Goal: Task Accomplishment & Management: Manage account settings

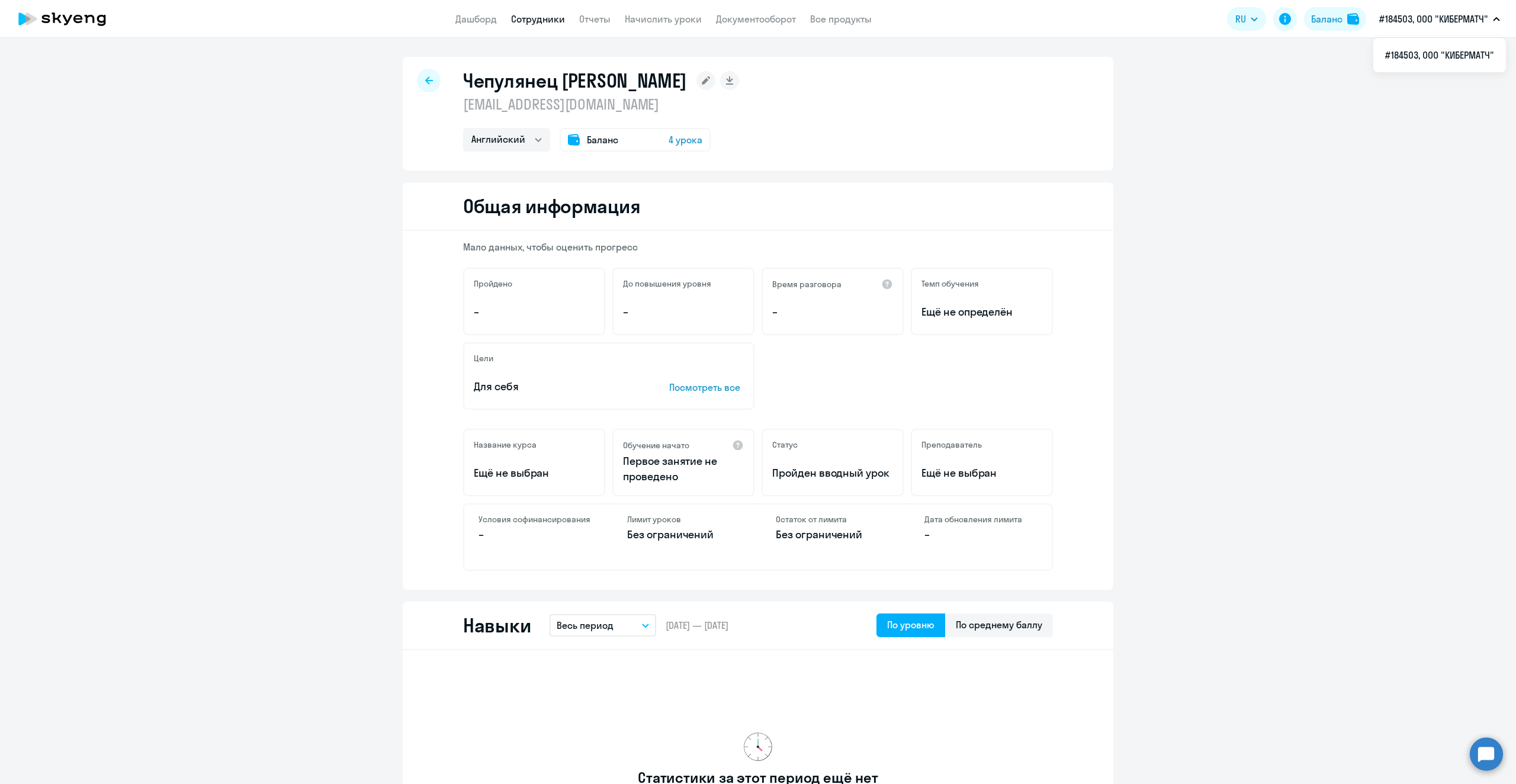
select select "english"
click at [417, 80] on div at bounding box center [429, 80] width 23 height 23
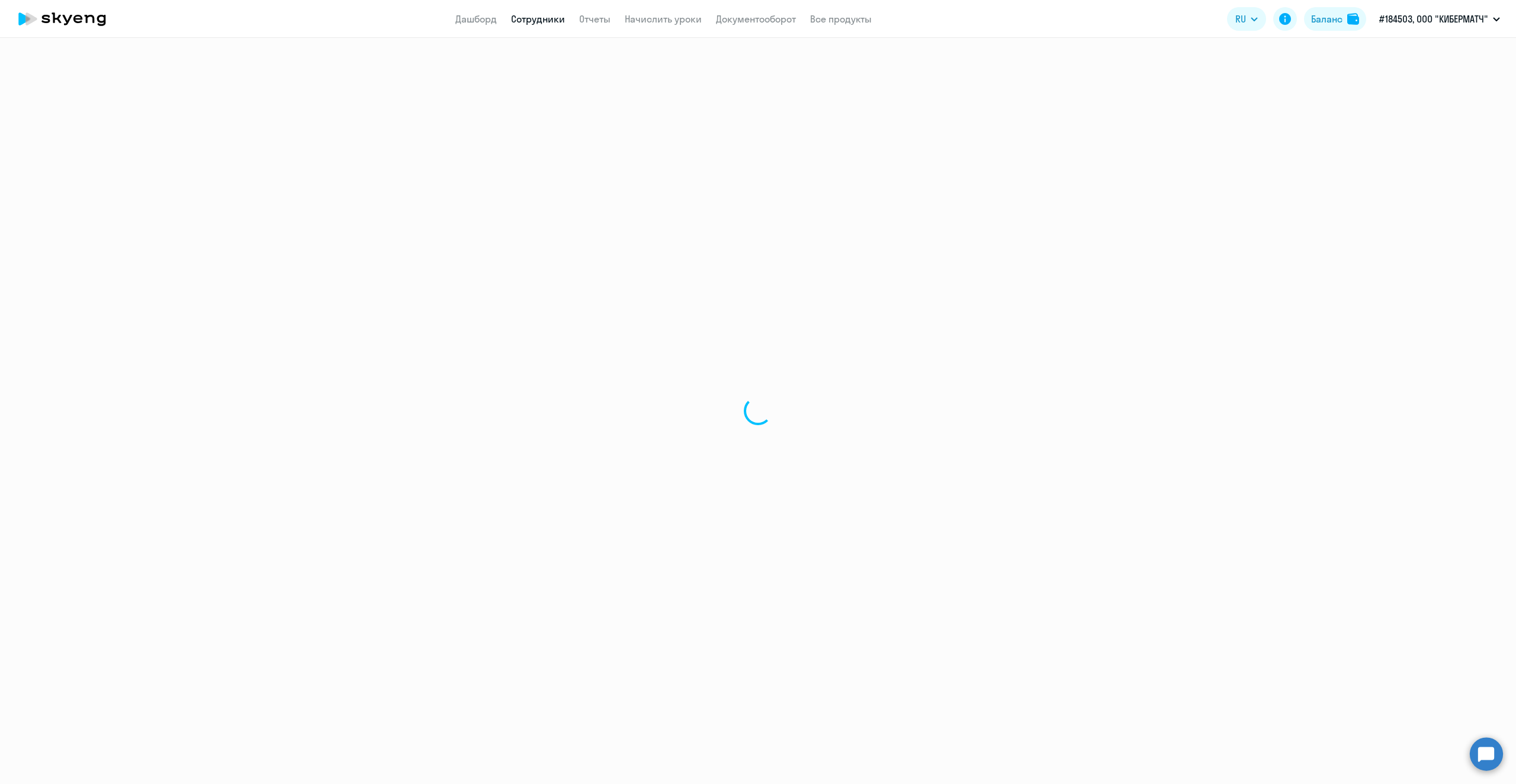
select select "30"
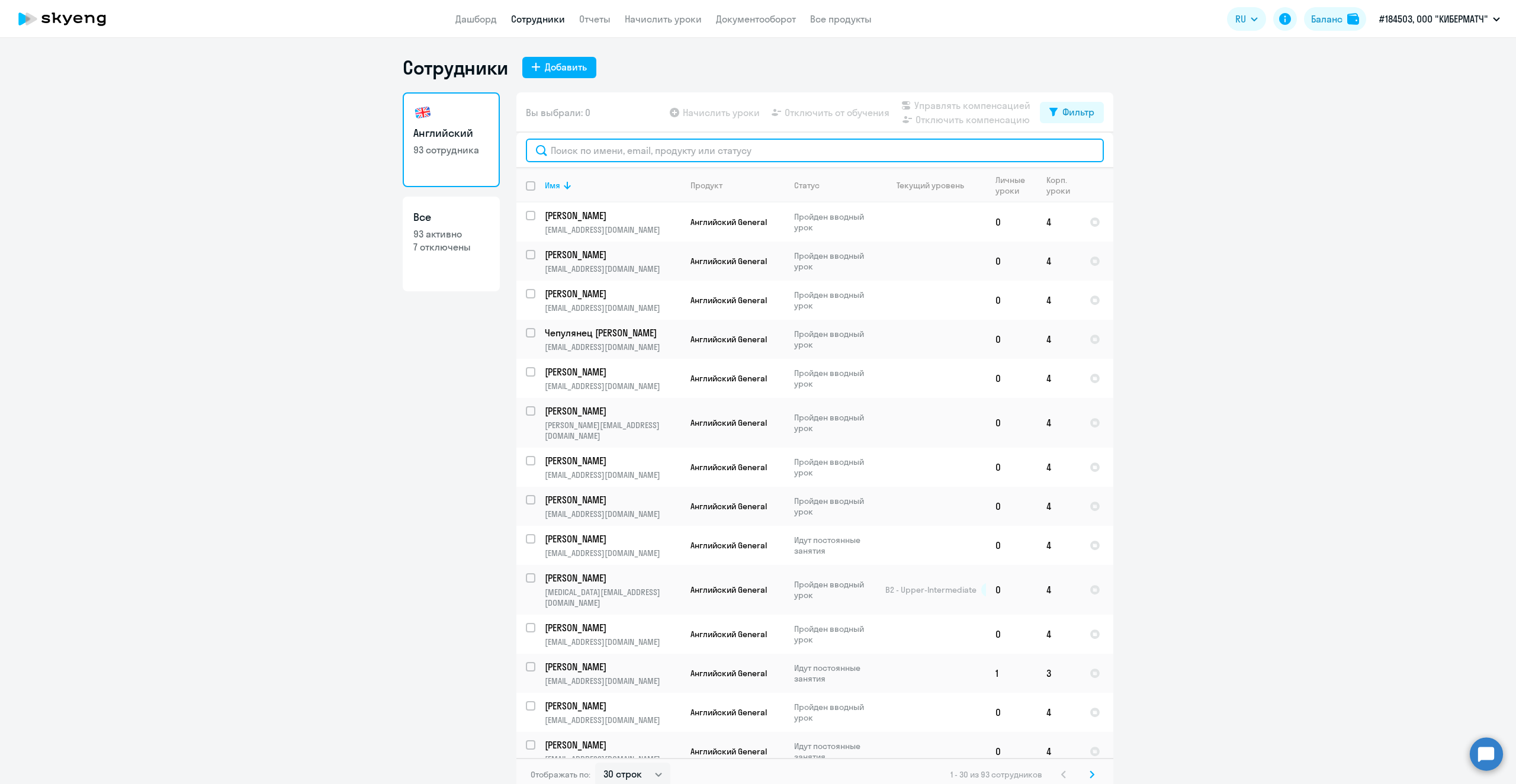
click at [582, 150] on input "text" at bounding box center [815, 150] width 578 height 23
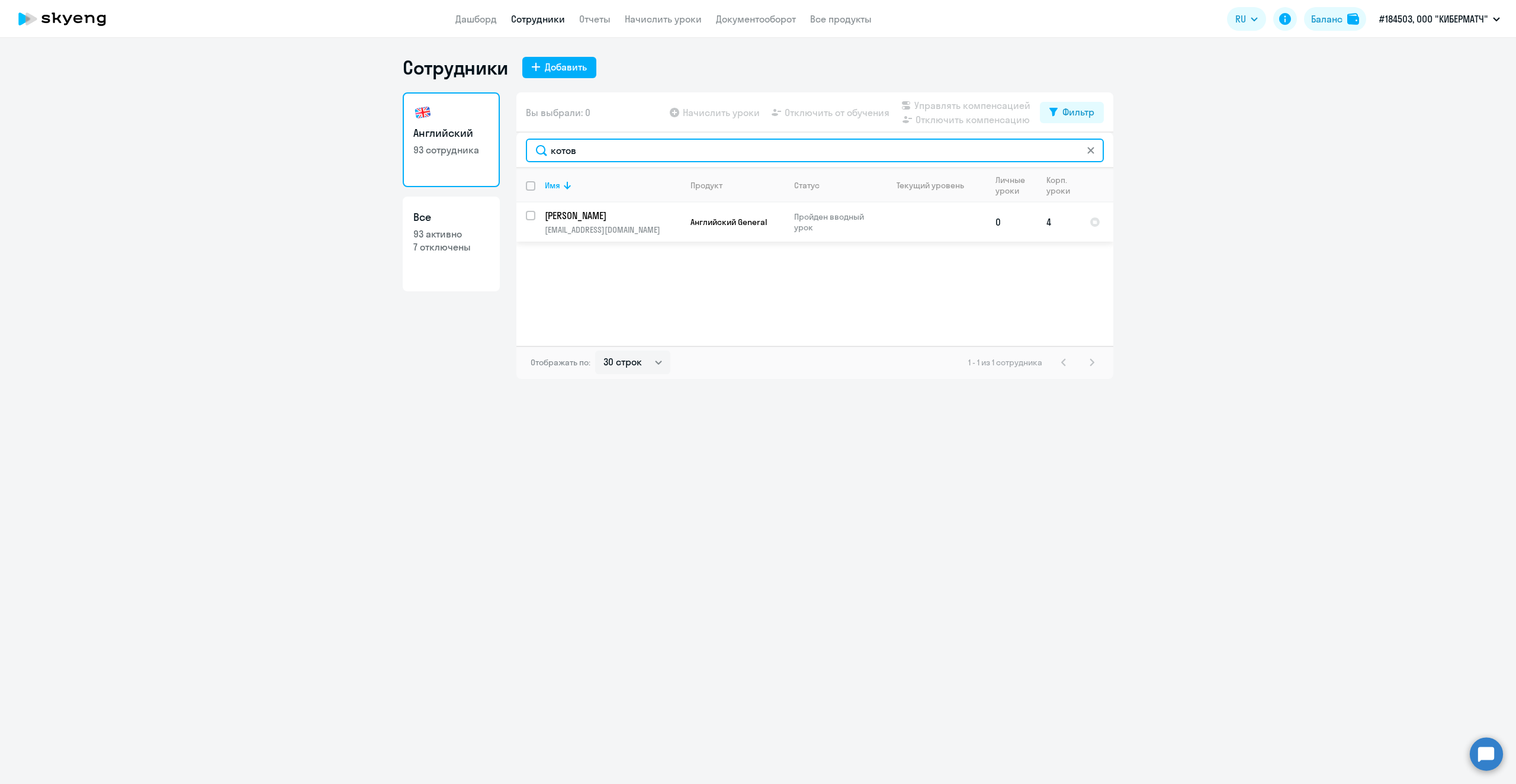
type input "котов"
click at [533, 222] on input "select row 42935714" at bounding box center [538, 222] width 23 height 23
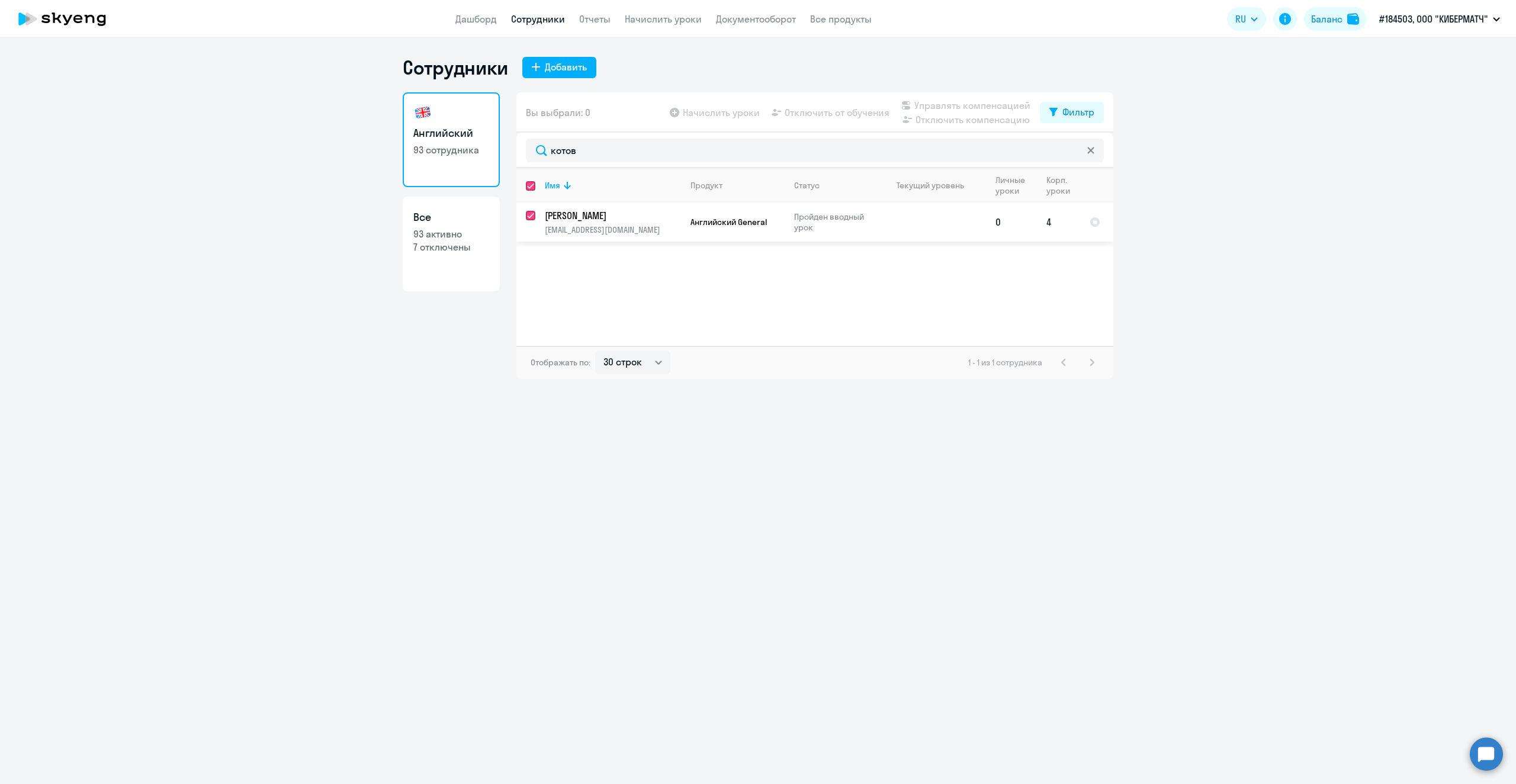
checkbox input "true"
click at [842, 117] on span "Отключить от обучения" at bounding box center [837, 113] width 105 height 14
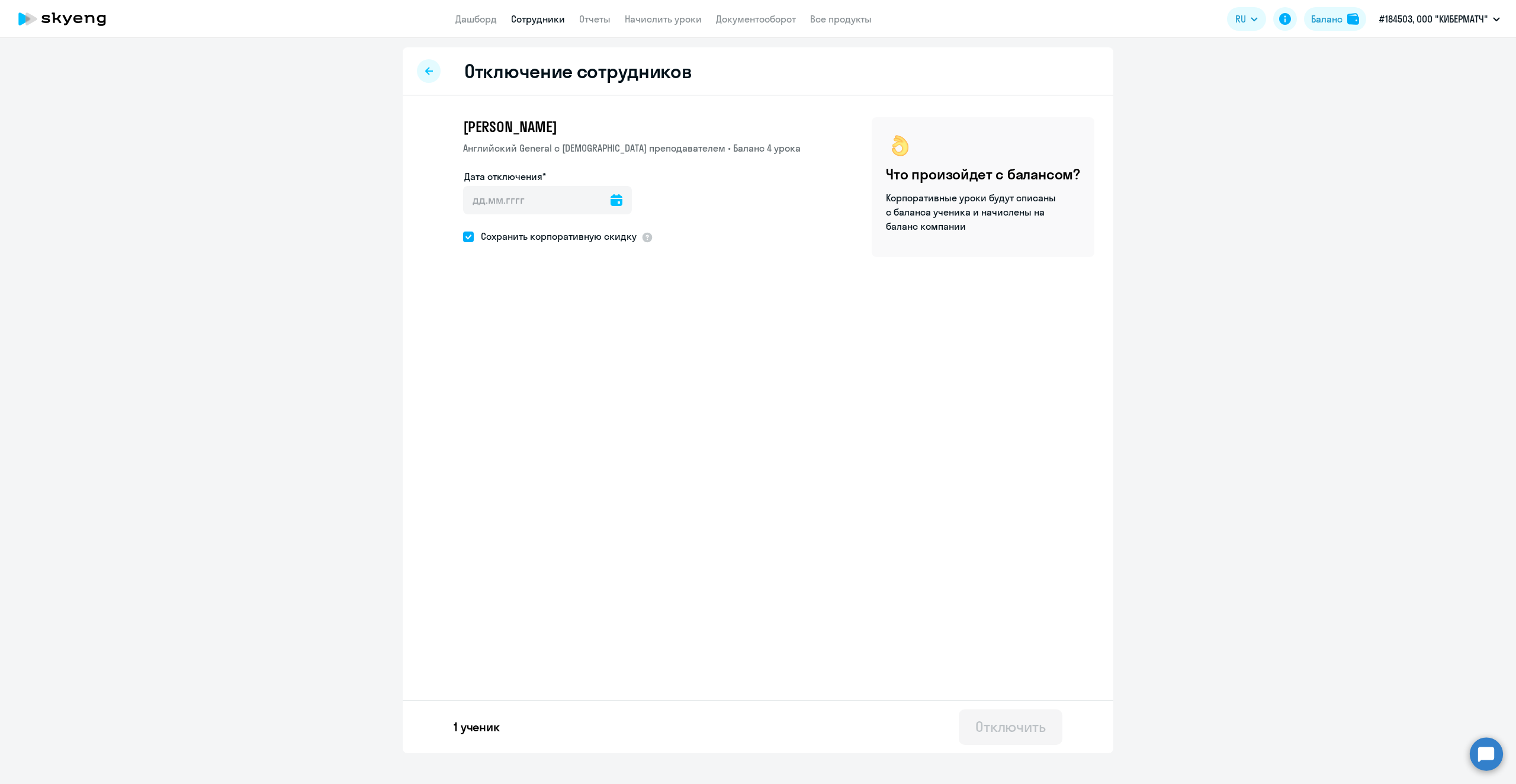
click at [611, 202] on icon at bounding box center [617, 200] width 12 height 12
click at [592, 334] on span "11" at bounding box center [598, 335] width 21 height 21
type input "[DATE]"
click at [989, 731] on div "Отключить" at bounding box center [1010, 726] width 70 height 19
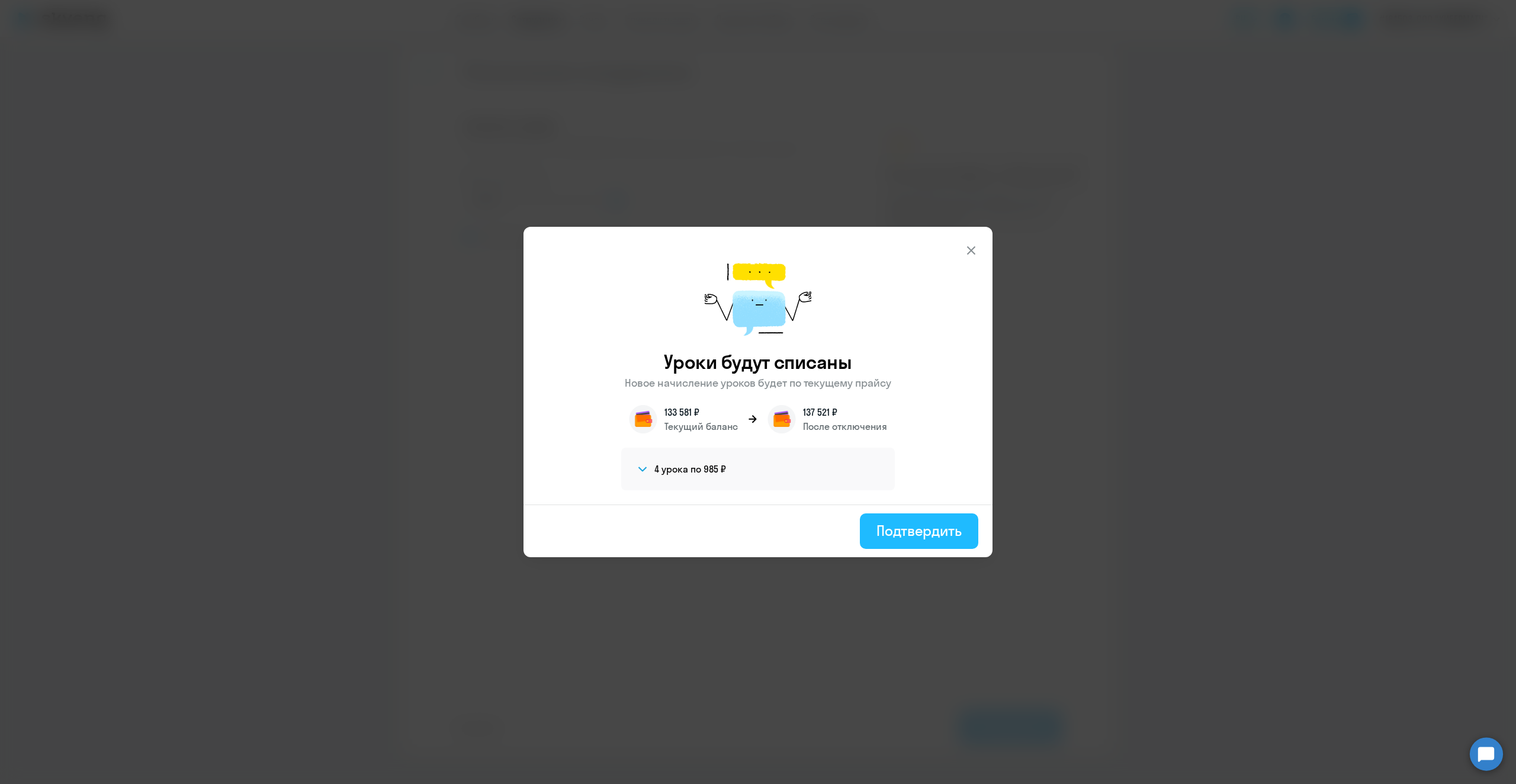
click at [909, 529] on div "Подтвердить" at bounding box center [919, 530] width 85 height 19
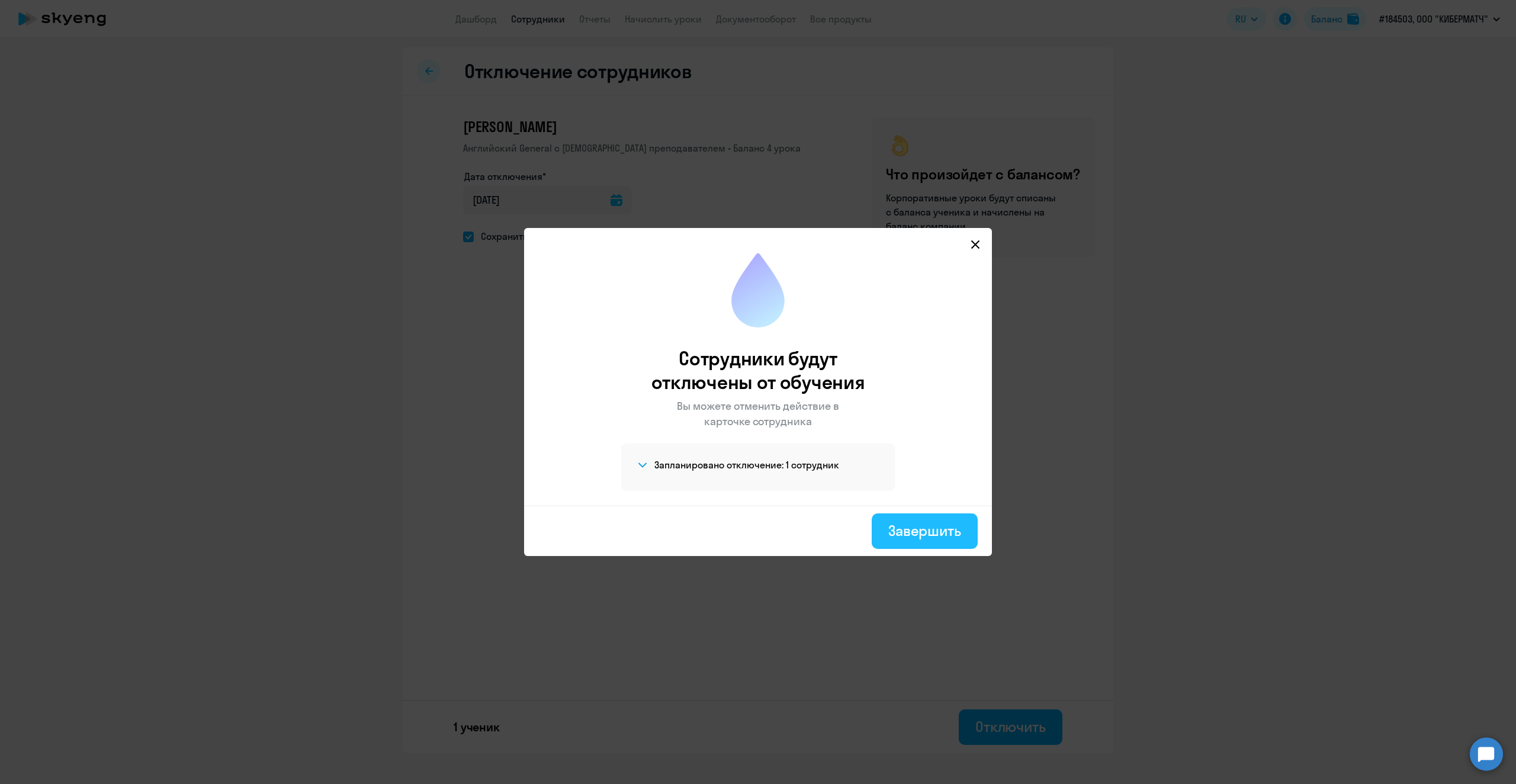
click at [909, 528] on div "Завершить" at bounding box center [925, 530] width 73 height 19
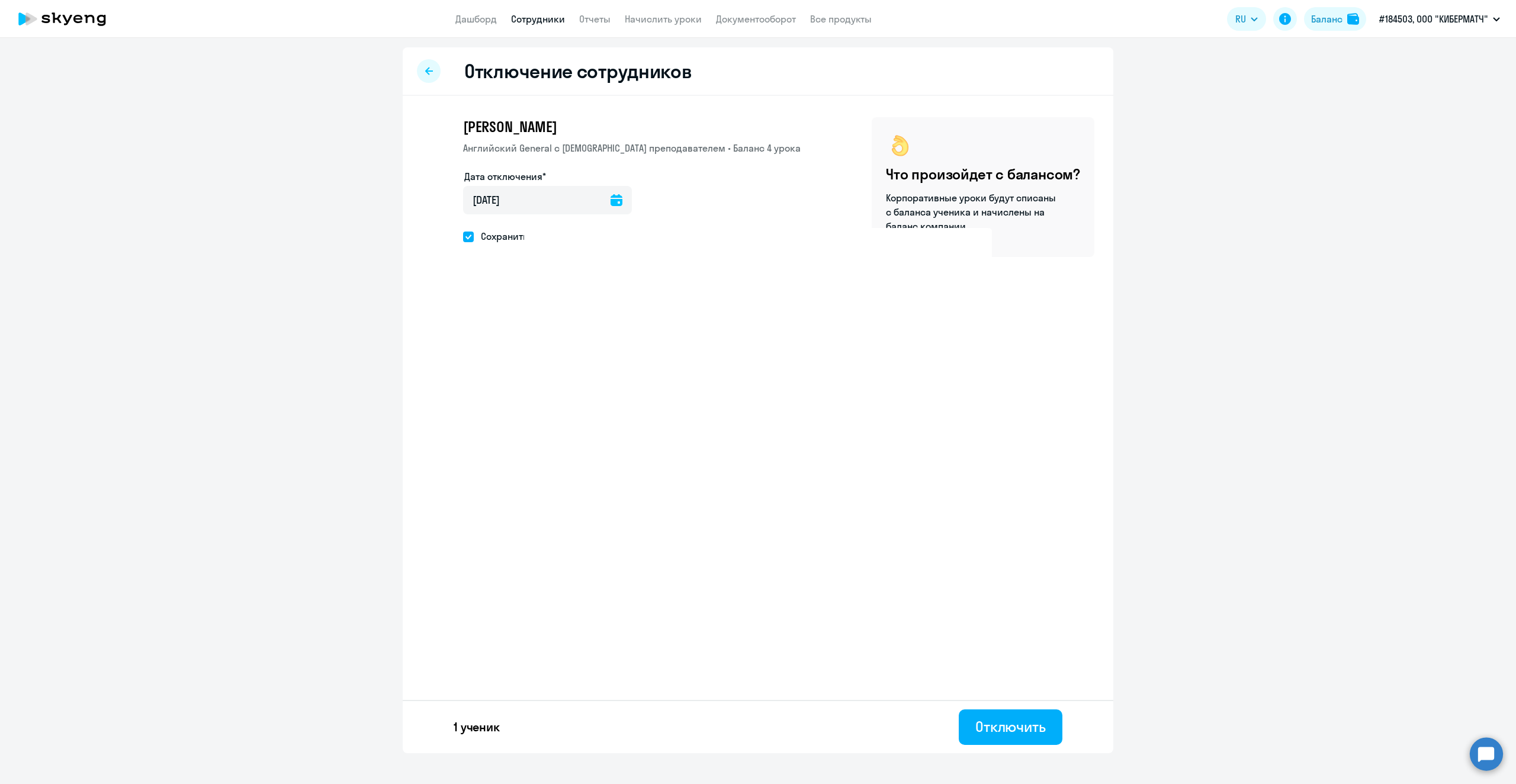
select select "30"
